Goal: Transaction & Acquisition: Purchase product/service

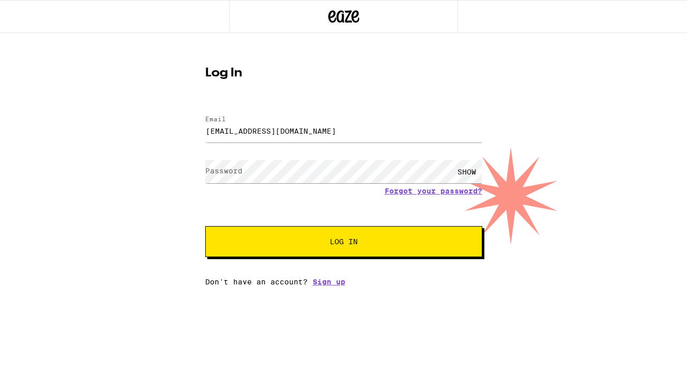
click at [462, 173] on div "SHOW" at bounding box center [466, 171] width 31 height 23
click at [205, 226] on button "Log In" at bounding box center [343, 241] width 277 height 31
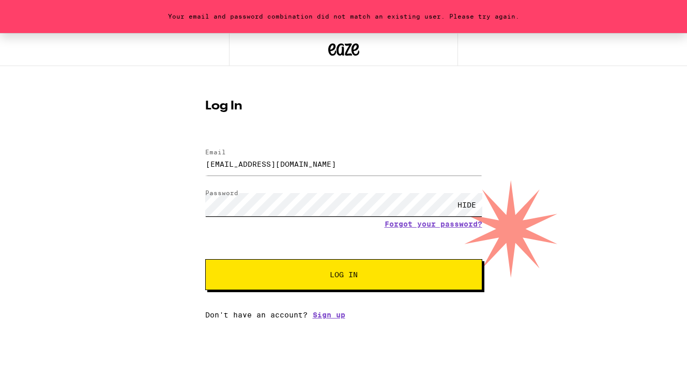
click at [205, 259] on button "Log In" at bounding box center [343, 274] width 277 height 31
click at [312, 166] on input "[EMAIL_ADDRESS][DOMAIN_NAME]" at bounding box center [343, 163] width 277 height 23
drag, startPoint x: 336, startPoint y: 174, endPoint x: 216, endPoint y: 156, distance: 121.7
click at [216, 156] on div "Email [EMAIL_ADDRESS][DOMAIN_NAME]" at bounding box center [343, 164] width 277 height 30
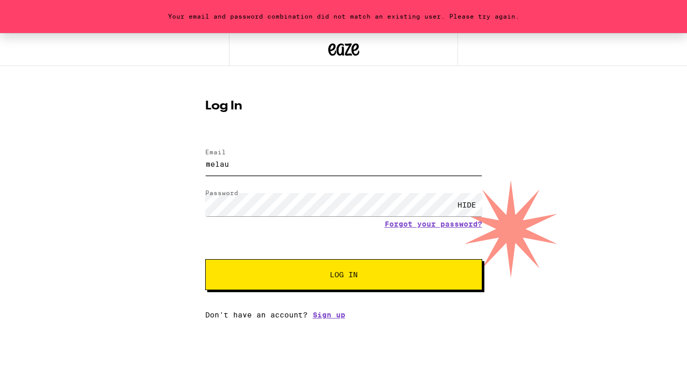
type input "[EMAIL_ADDRESS][DOMAIN_NAME]"
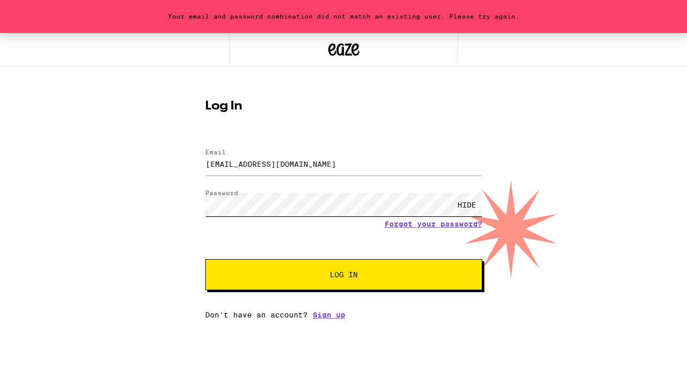
click at [205, 259] on button "Log In" at bounding box center [343, 274] width 277 height 31
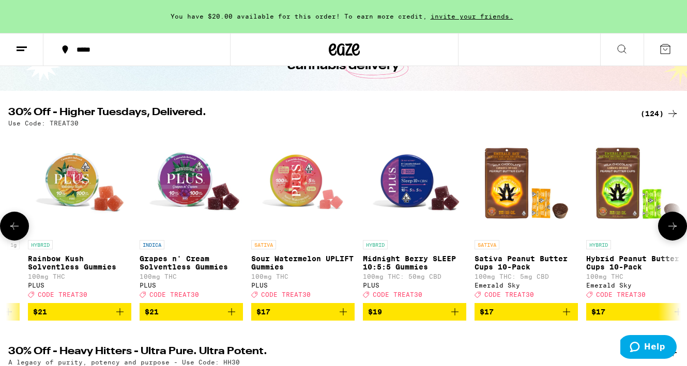
scroll to position [0, 986]
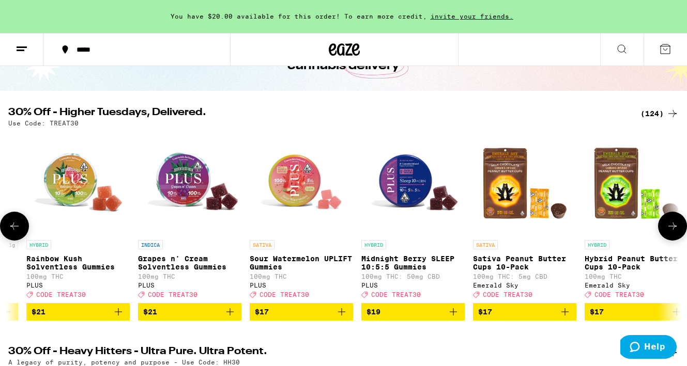
click at [340, 316] on icon "Add to bag" at bounding box center [341, 311] width 7 height 7
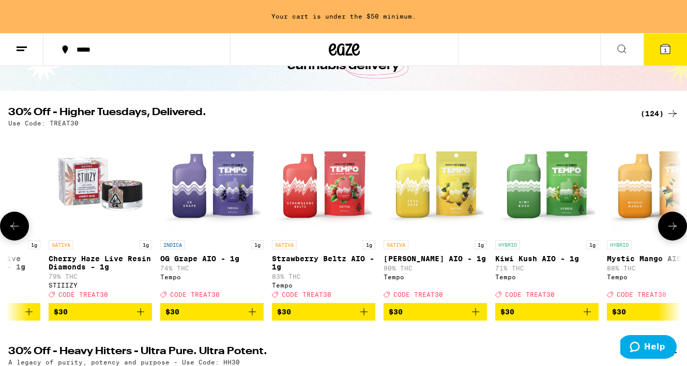
scroll to position [0, 8108]
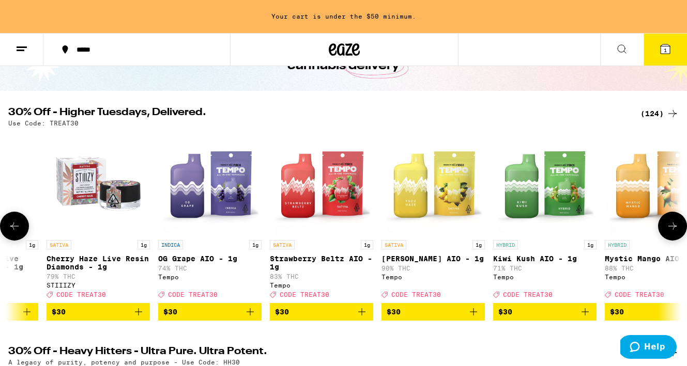
click at [472, 318] on icon "Add to bag" at bounding box center [473, 312] width 12 height 12
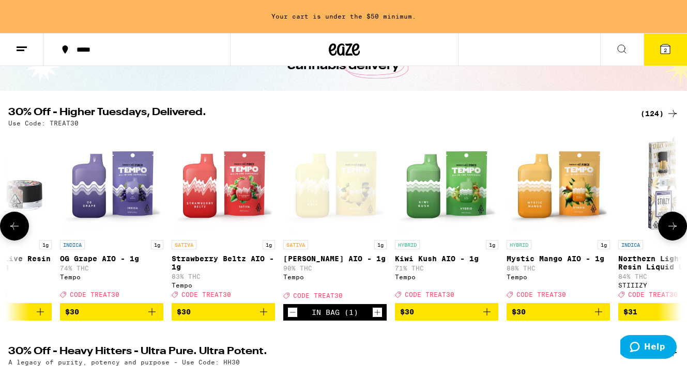
scroll to position [0, 8205]
click at [599, 318] on icon "Add to bag" at bounding box center [599, 312] width 12 height 12
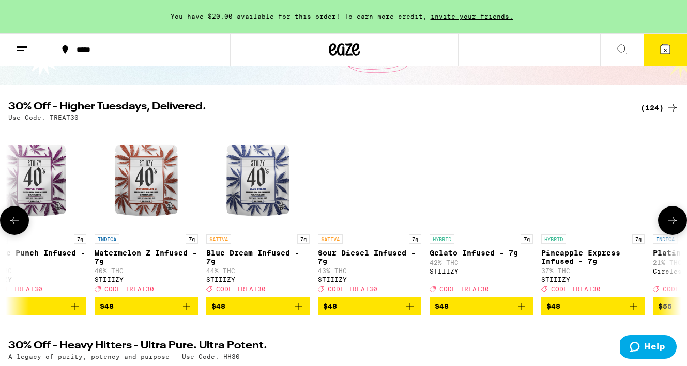
scroll to position [0, 12305]
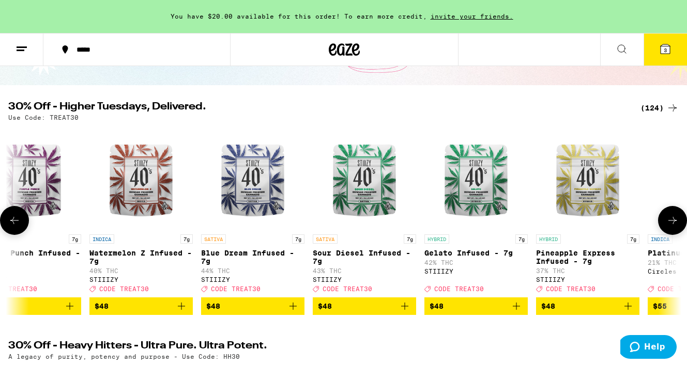
click at [517, 313] on icon "Add to bag" at bounding box center [516, 306] width 12 height 12
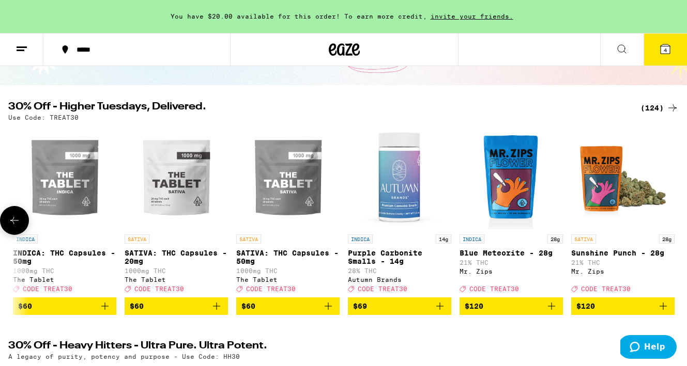
scroll to position [0, 13167]
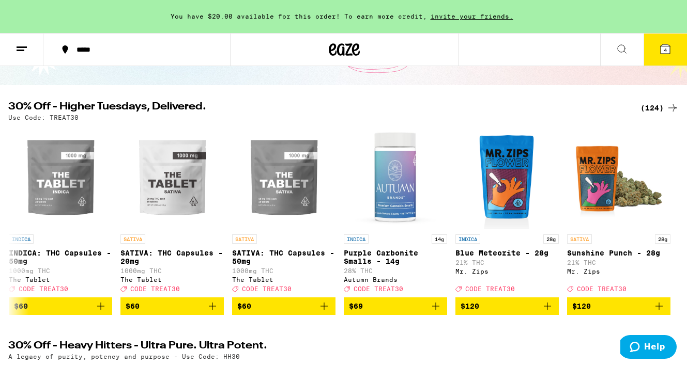
click at [661, 49] on icon at bounding box center [664, 48] width 9 height 9
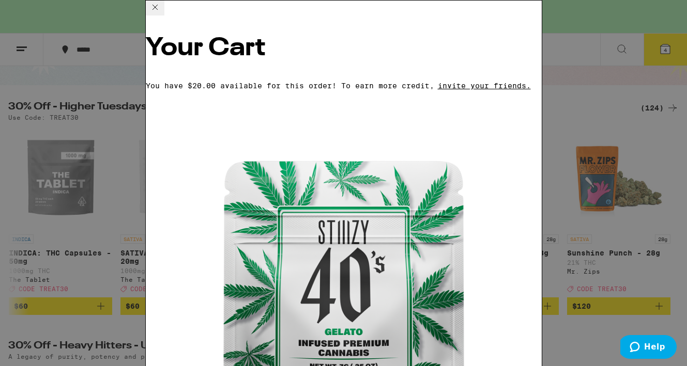
scroll to position [191, 0]
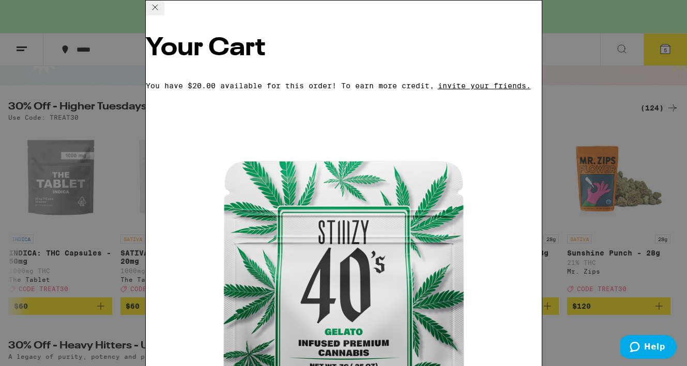
scroll to position [262, 0]
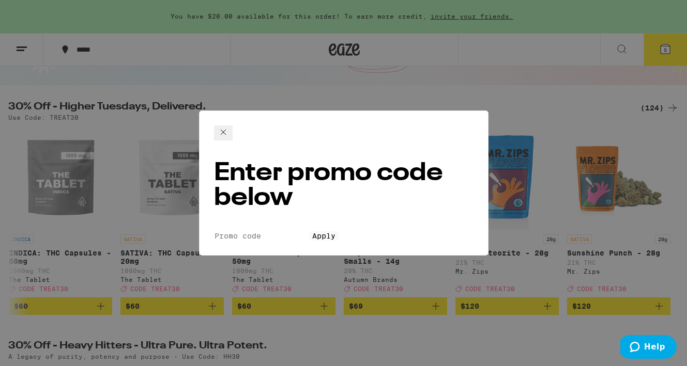
click at [284, 231] on input "Promo Code" at bounding box center [261, 235] width 95 height 9
type input "TREAT30"
click at [322, 232] on span "Apply" at bounding box center [323, 236] width 23 height 8
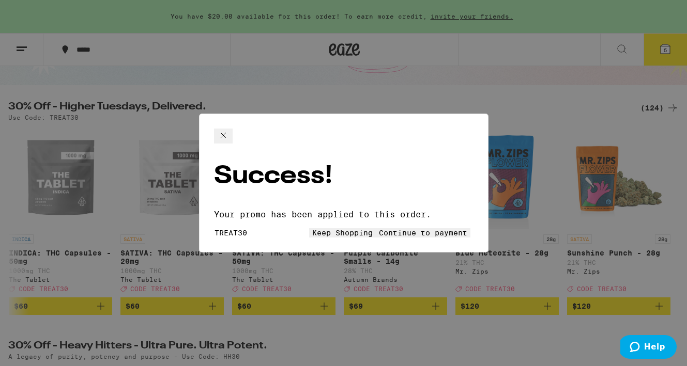
click at [402, 229] on span "Continue to payment" at bounding box center [423, 233] width 88 height 8
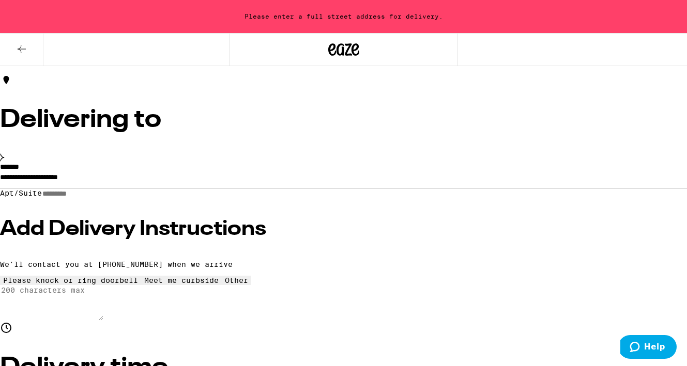
scroll to position [71, 0]
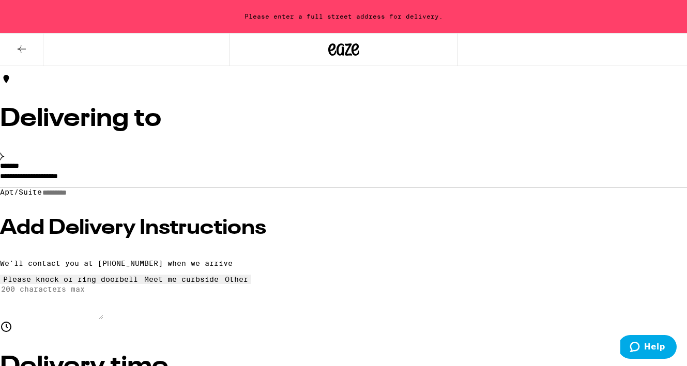
click at [166, 170] on input "**********" at bounding box center [343, 179] width 687 height 18
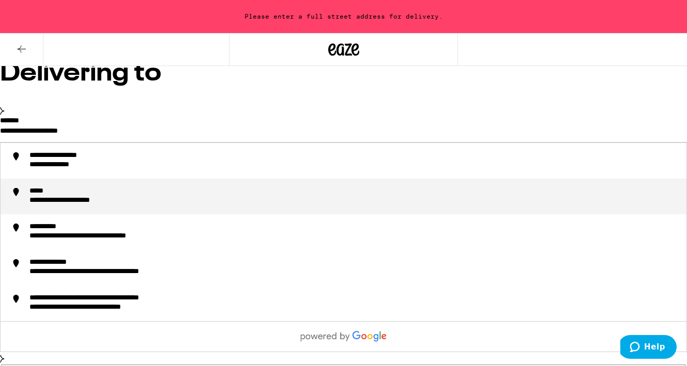
scroll to position [116, 0]
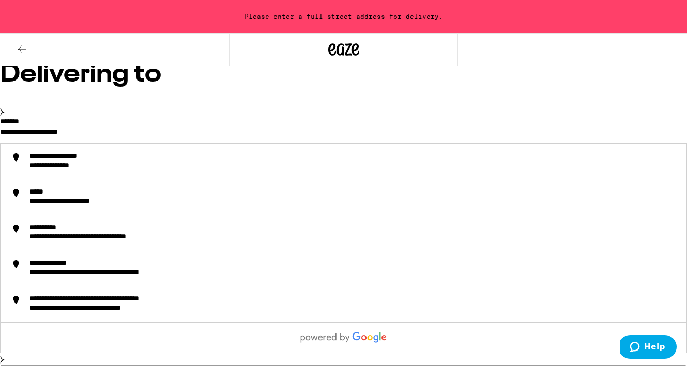
click at [179, 126] on input "**********" at bounding box center [343, 135] width 687 height 18
drag, startPoint x: 179, startPoint y: 120, endPoint x: 70, endPoint y: 122, distance: 109.5
click at [70, 122] on div "**********" at bounding box center [343, 197] width 687 height 158
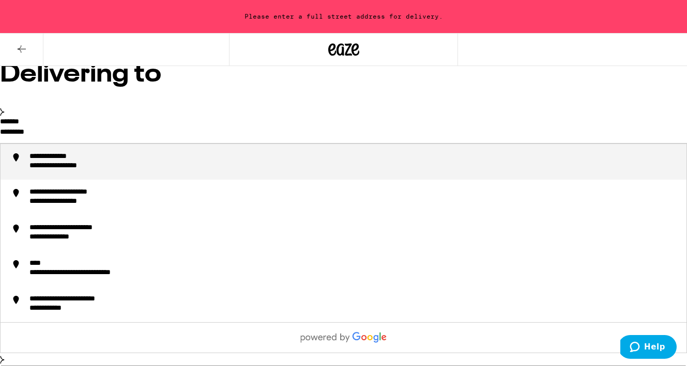
click at [95, 152] on div "**********" at bounding box center [62, 157] width 66 height 10
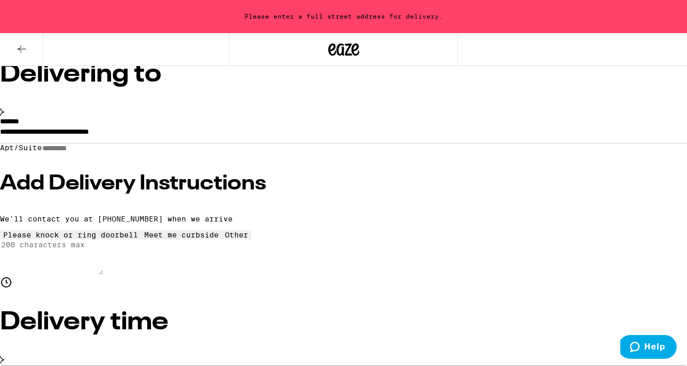
type input "**********"
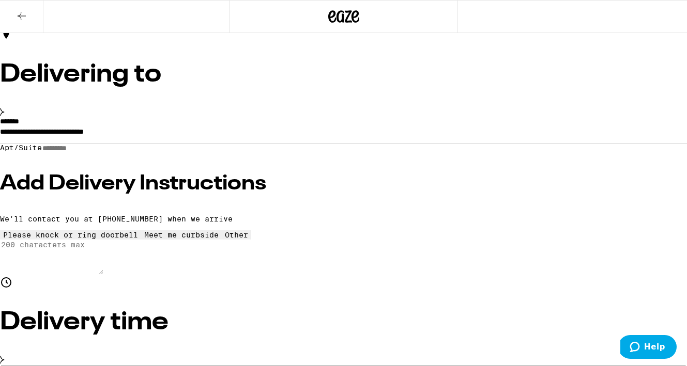
click at [115, 153] on input "Apt/Suite" at bounding box center [78, 148] width 73 height 9
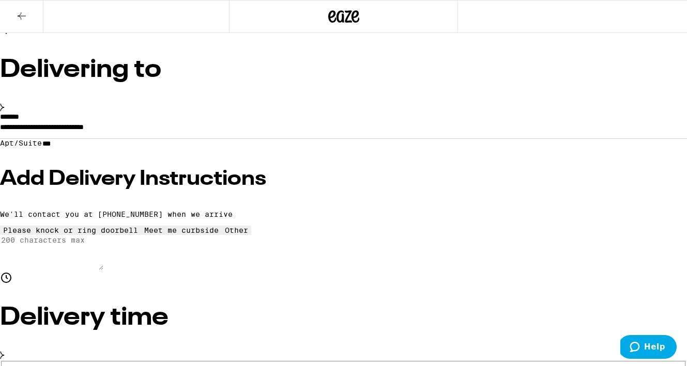
type input "***"
click at [130, 185] on h3 "Add Delivery Instructions" at bounding box center [343, 179] width 687 height 21
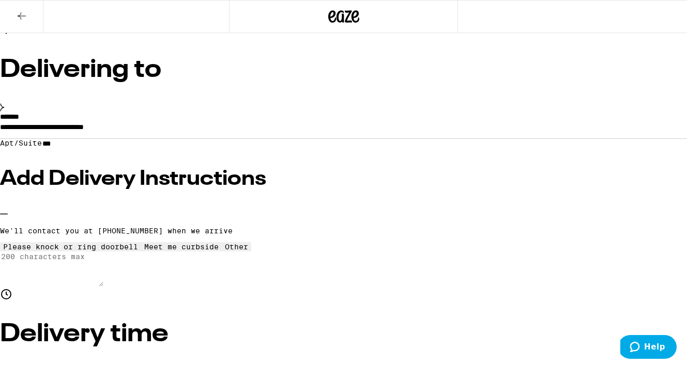
click at [181, 243] on icon at bounding box center [181, 243] width 0 height 0
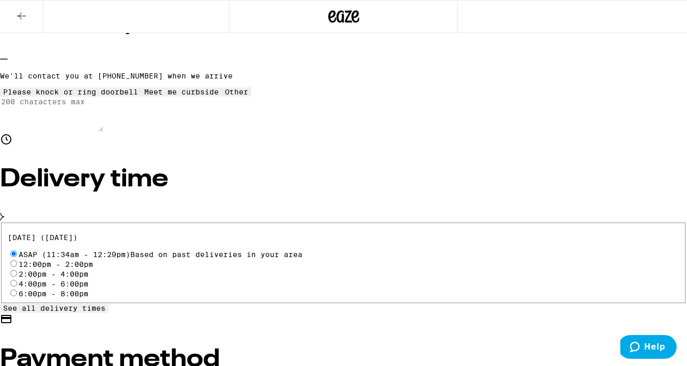
scroll to position [288, 0]
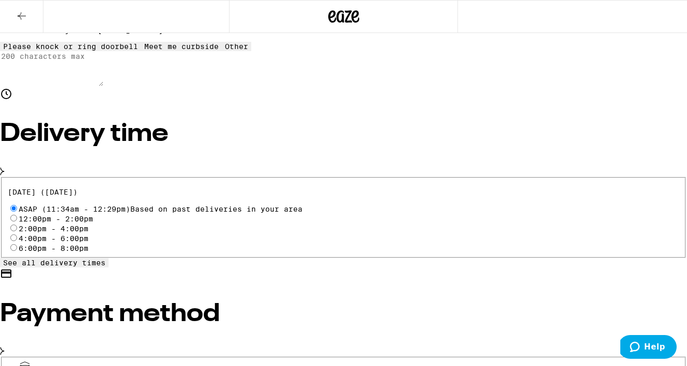
click at [98, 259] on span "See all delivery times" at bounding box center [54, 263] width 102 height 8
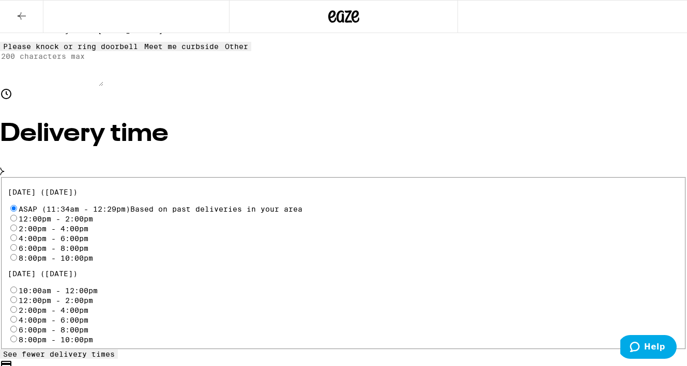
click at [17, 254] on input "8:00pm - 10:00pm" at bounding box center [13, 257] width 7 height 7
radio input "true"
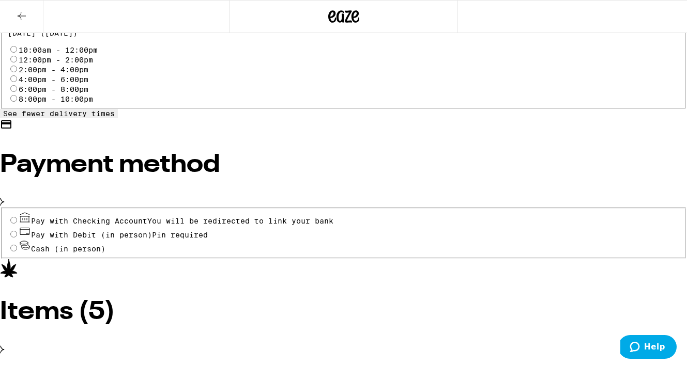
scroll to position [539, 0]
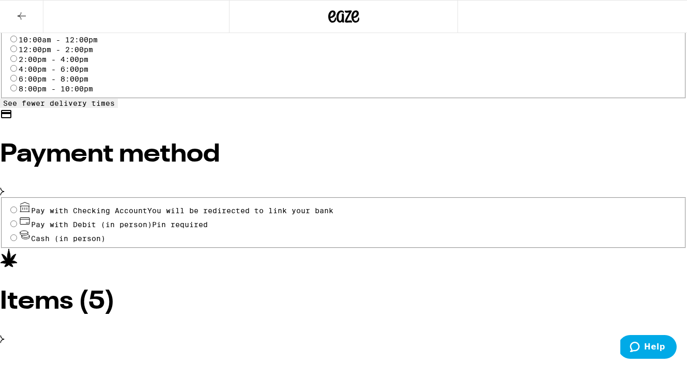
click at [17, 227] on input "Pay with Debit (in person) Pin required" at bounding box center [13, 224] width 7 height 7
radio input "true"
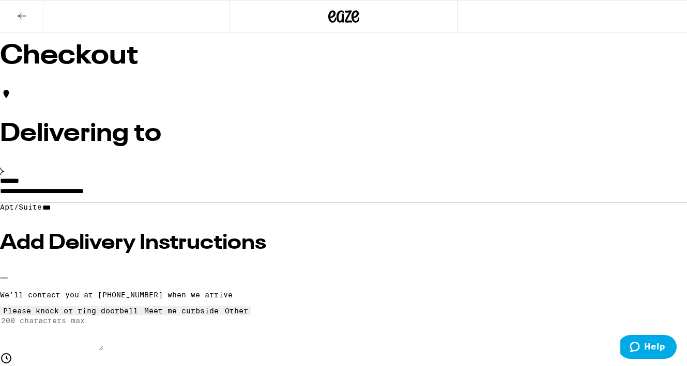
scroll to position [26, 0]
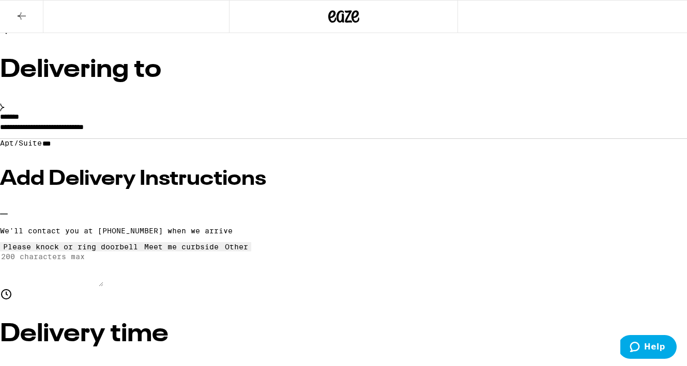
scroll to position [89, 0]
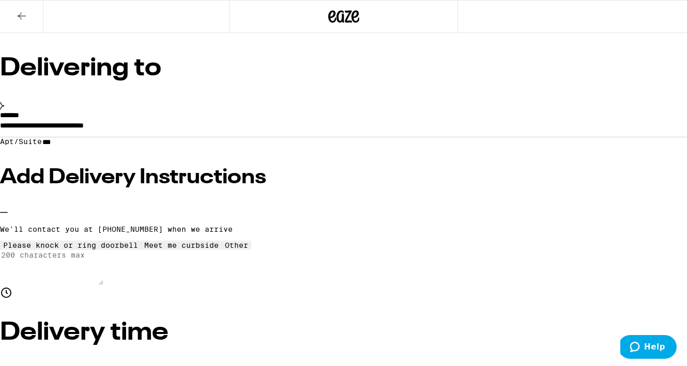
type input "10"
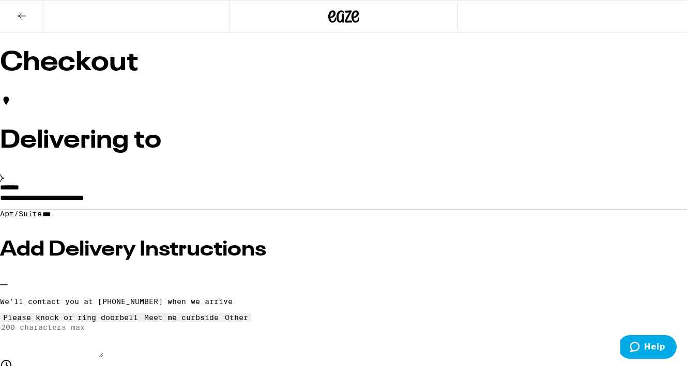
scroll to position [0, 0]
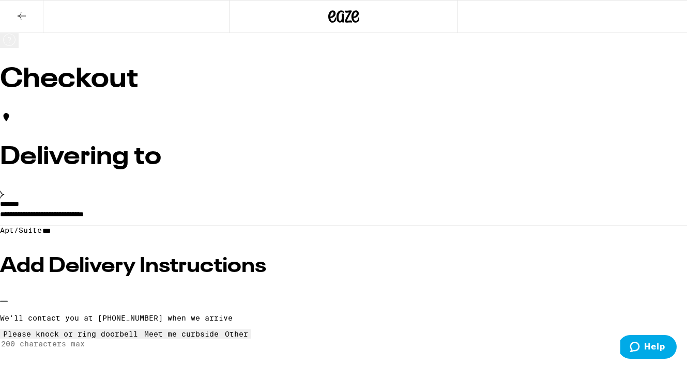
click at [24, 11] on icon at bounding box center [21, 16] width 12 height 12
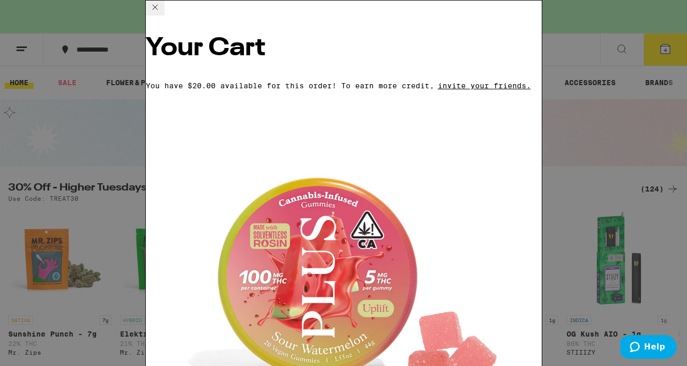
scroll to position [74, 0]
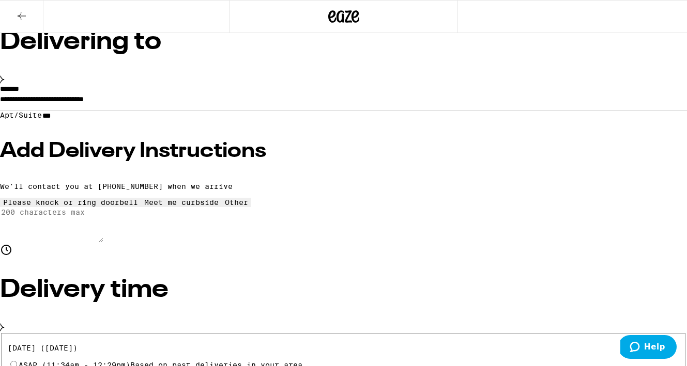
scroll to position [116, 0]
click at [142, 161] on h3 "Add Delivery Instructions" at bounding box center [343, 151] width 687 height 21
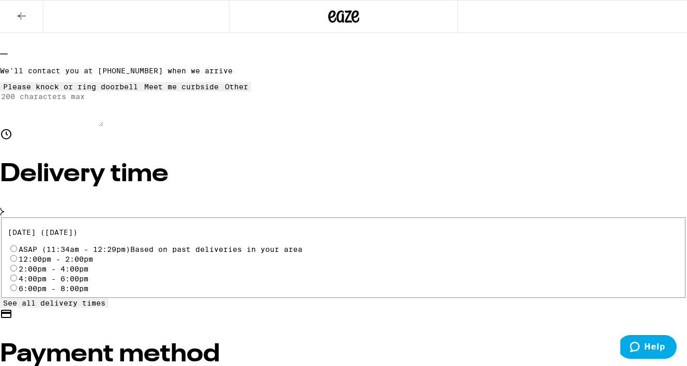
scroll to position [254, 0]
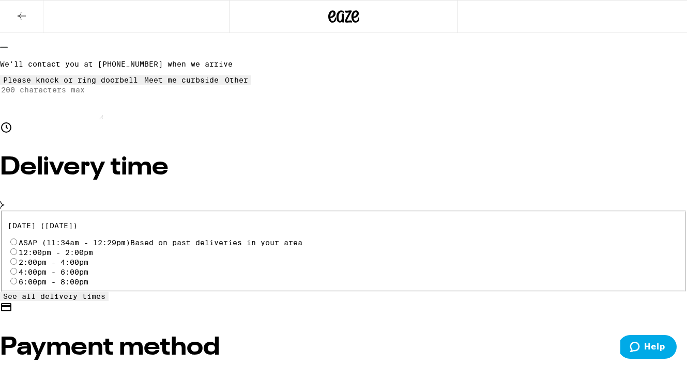
click at [105, 292] on span "See all delivery times" at bounding box center [54, 296] width 102 height 8
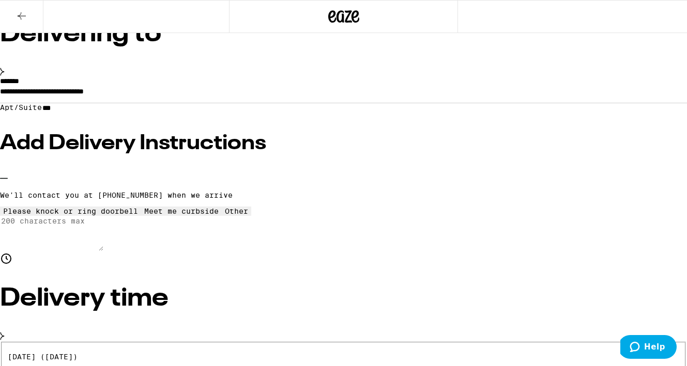
scroll to position [135, 0]
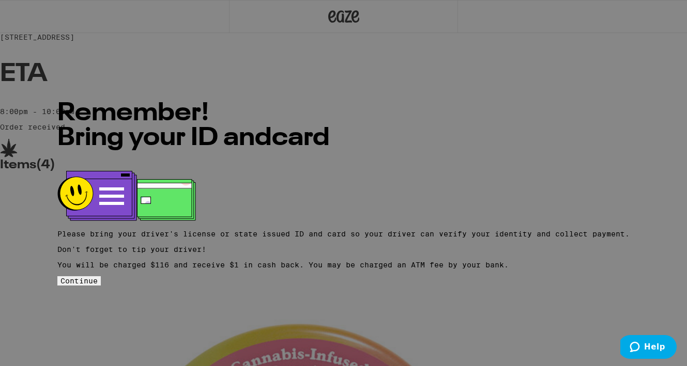
click at [98, 280] on span "Continue" at bounding box center [78, 281] width 37 height 8
